Goal: Information Seeking & Learning: Learn about a topic

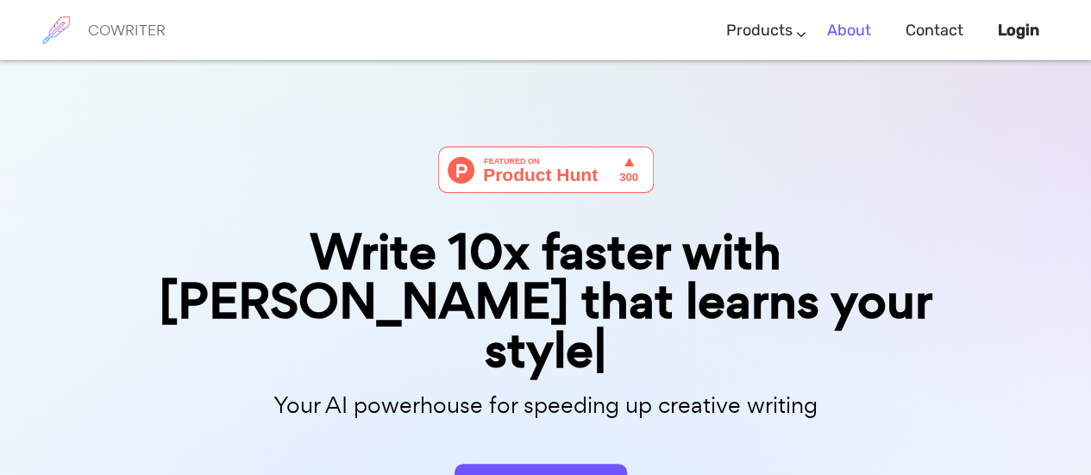
click at [842, 32] on link "About" at bounding box center [849, 30] width 44 height 51
